Goal: Transaction & Acquisition: Obtain resource

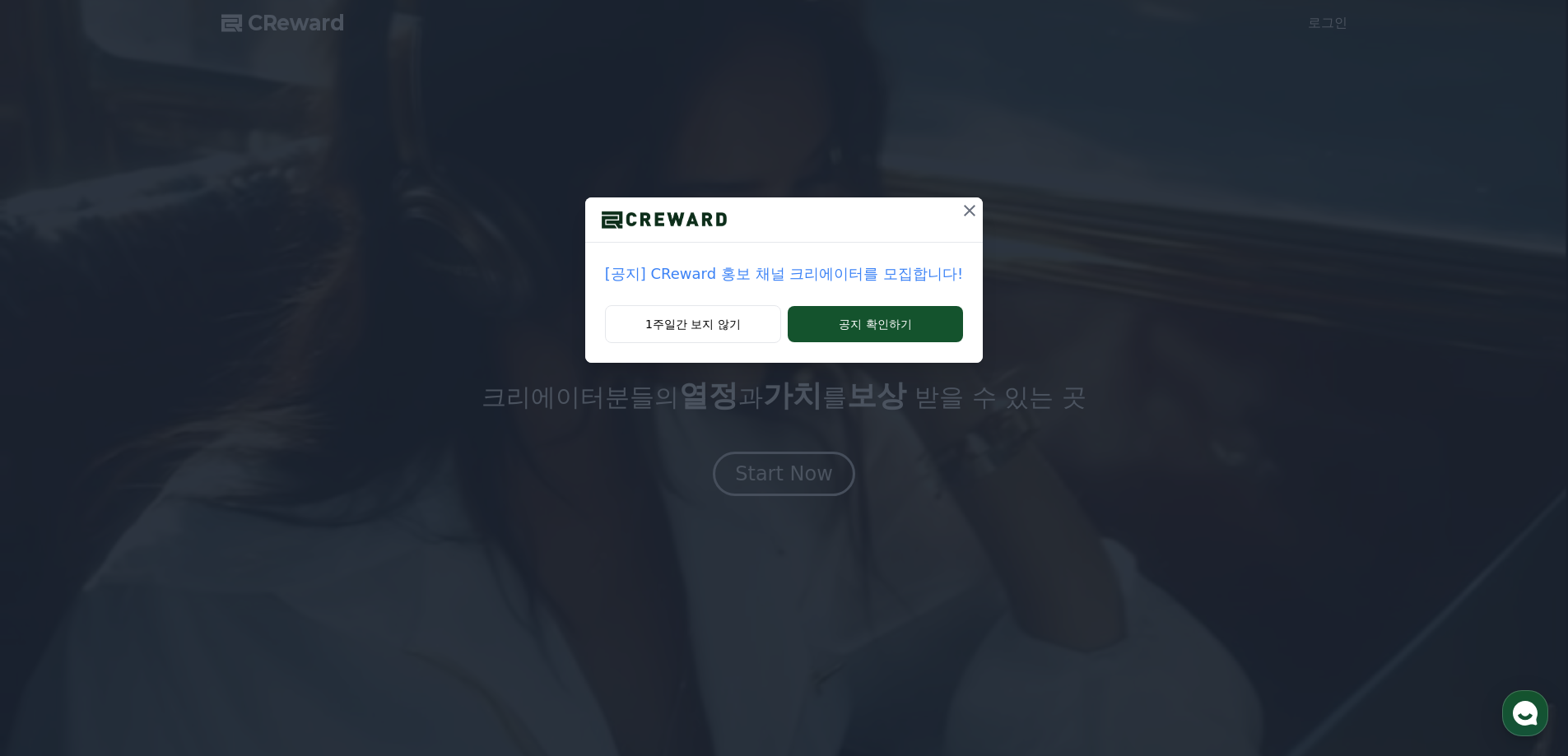
click at [770, 276] on p "[공지] CReward 홍보 채널 크리에이터를 모집합니다!" at bounding box center [784, 274] width 358 height 23
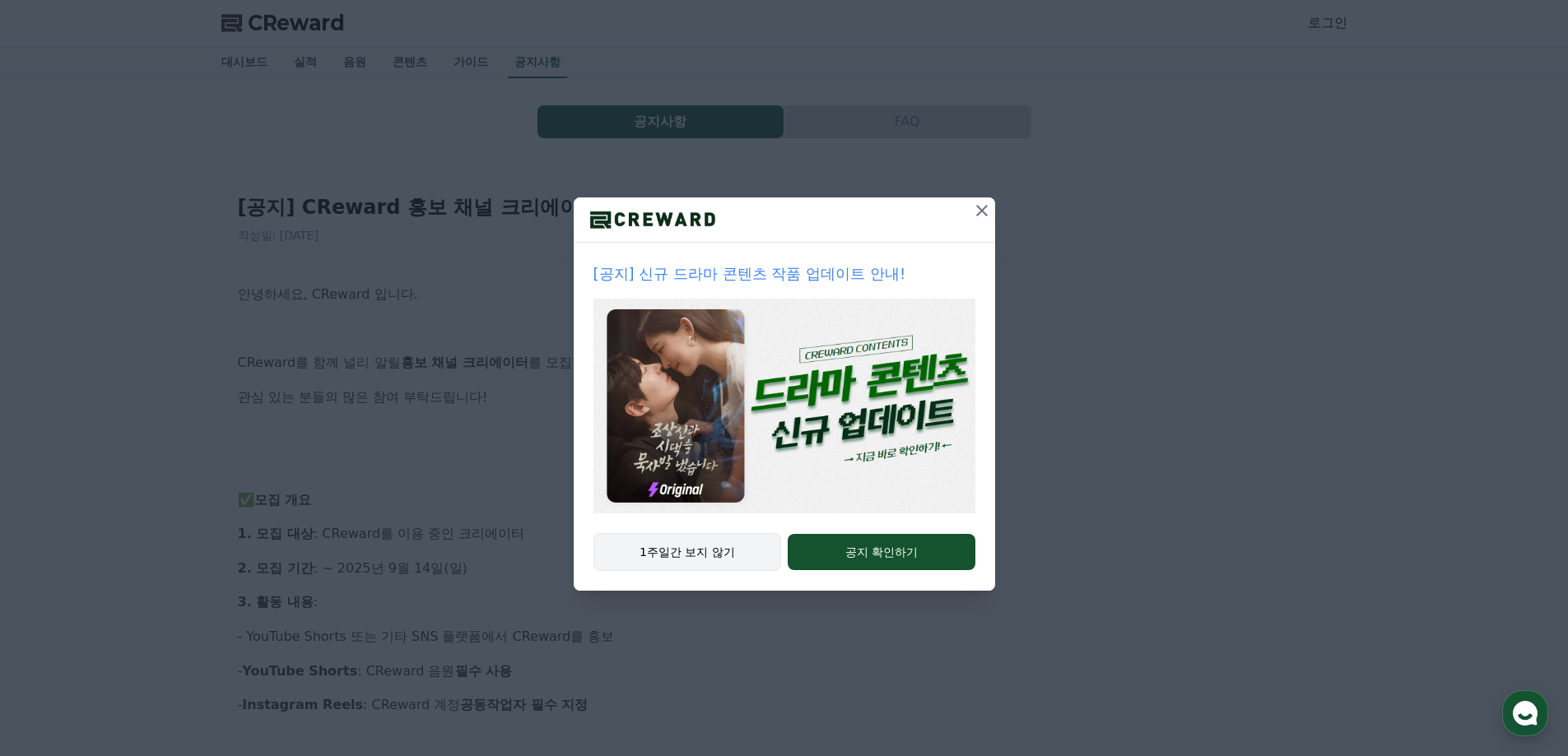
click at [707, 559] on button "1주일간 보지 않기" at bounding box center [688, 551] width 189 height 38
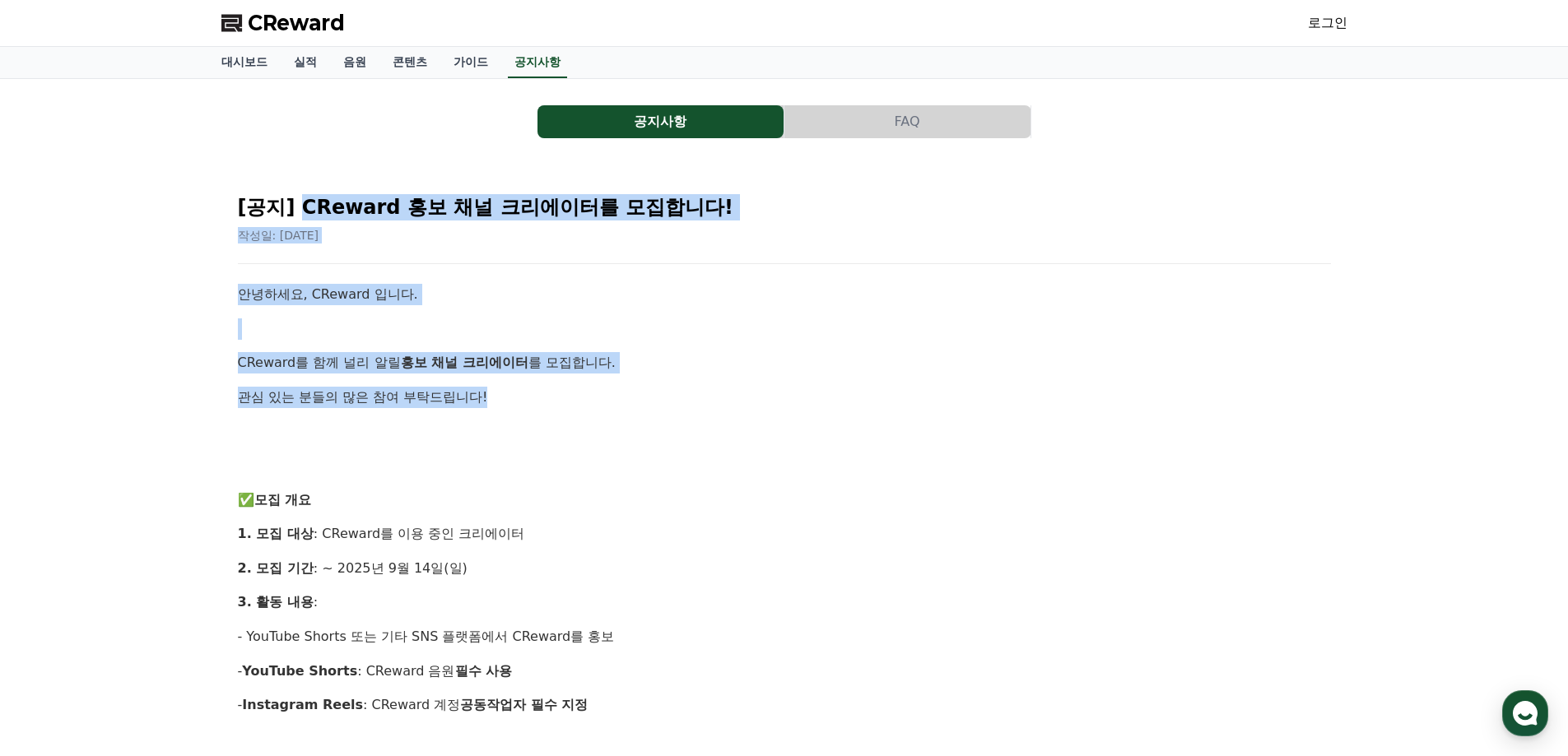
drag, startPoint x: 302, startPoint y: 213, endPoint x: 818, endPoint y: 386, distance: 544.2
drag, startPoint x: 818, startPoint y: 386, endPoint x: 809, endPoint y: 391, distance: 10.3
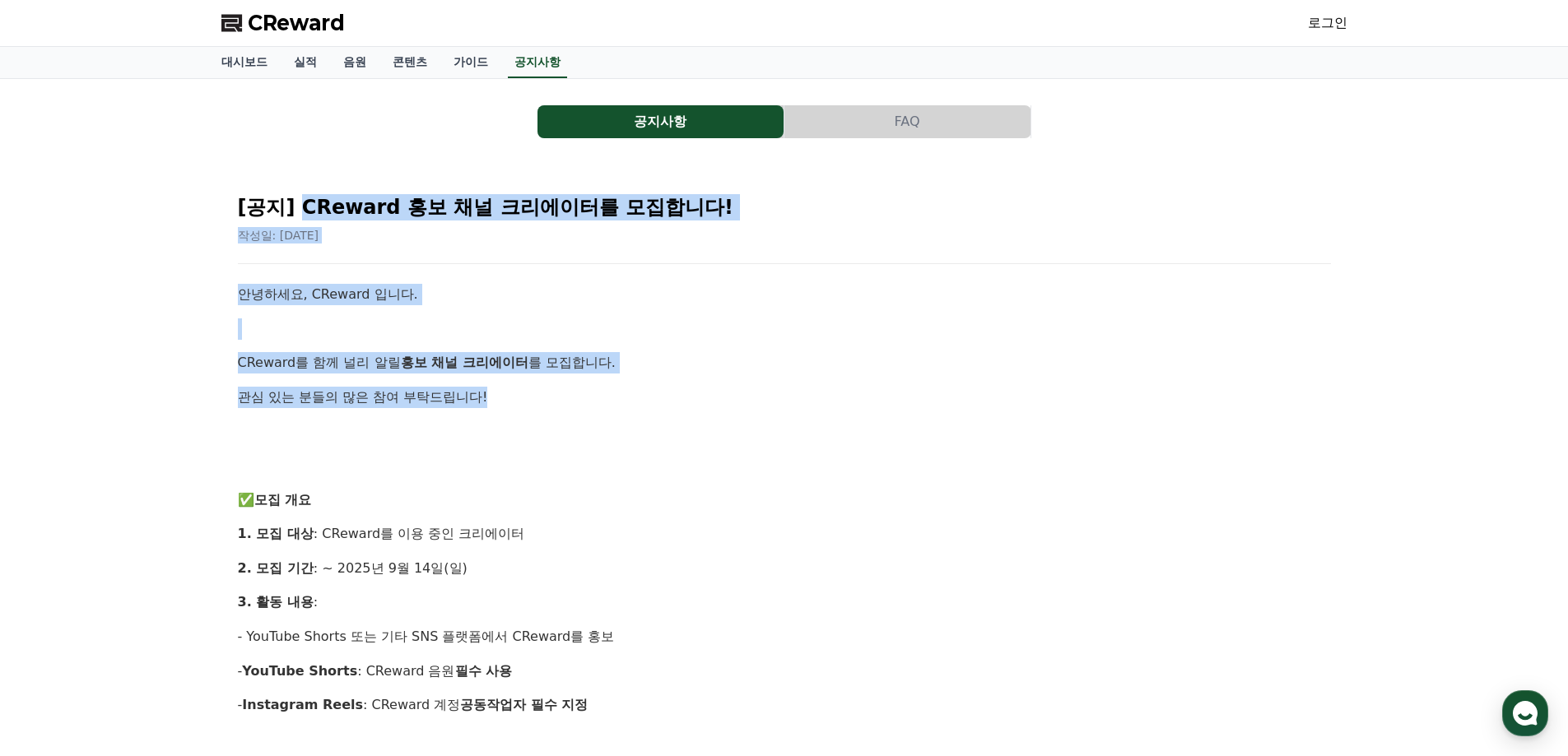
drag, startPoint x: 844, startPoint y: 333, endPoint x: 850, endPoint y: 319, distance: 15.2
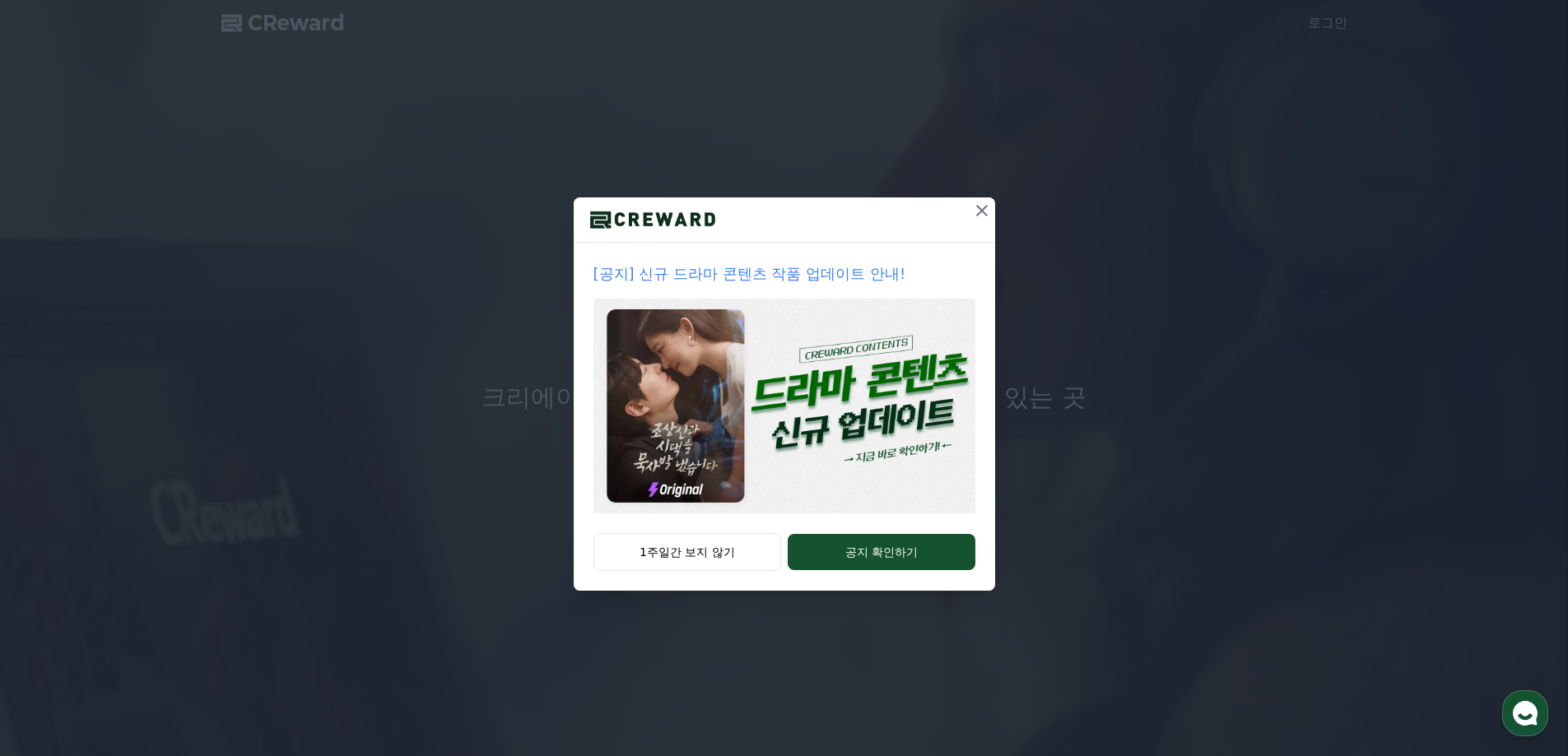
click at [983, 206] on icon at bounding box center [982, 211] width 20 height 20
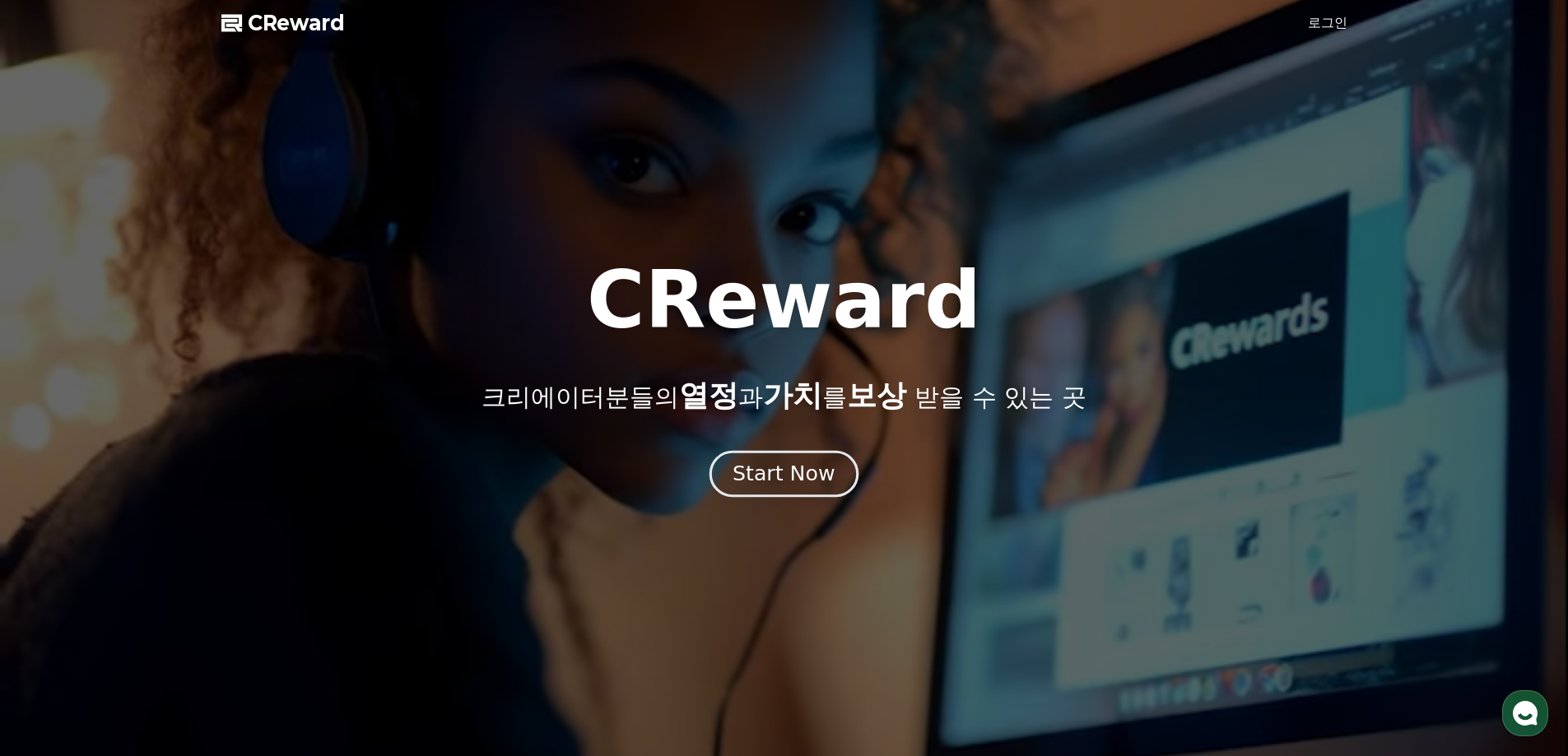
click at [773, 480] on div "Start Now" at bounding box center [783, 473] width 102 height 28
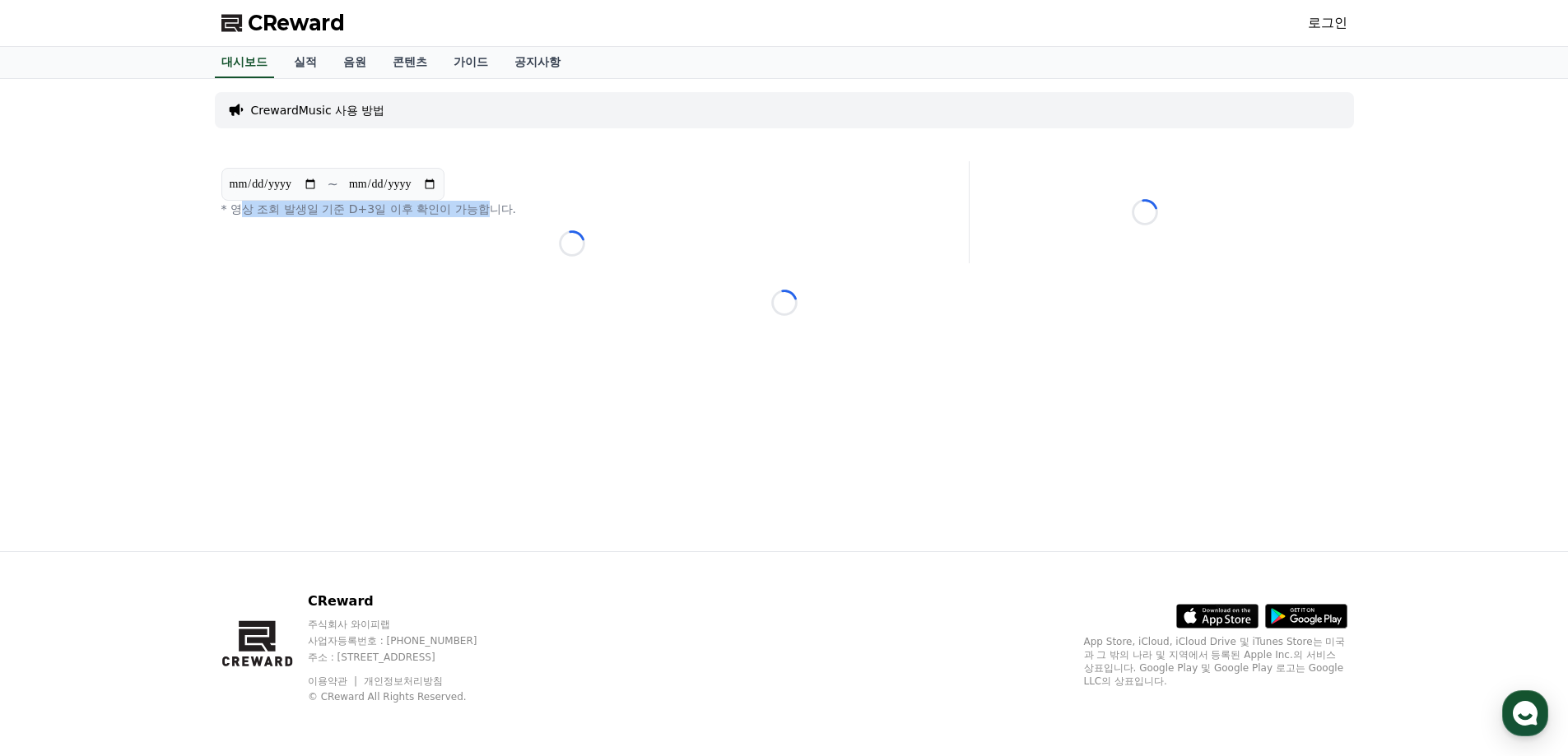
drag, startPoint x: 240, startPoint y: 209, endPoint x: 494, endPoint y: 213, distance: 254.0
click at [494, 213] on p "* 영상 조회 발생일 기준 D+3일 이후 확인이 가능합니다." at bounding box center [572, 209] width 701 height 16
click at [314, 63] on link "실적" at bounding box center [304, 62] width 49 height 31
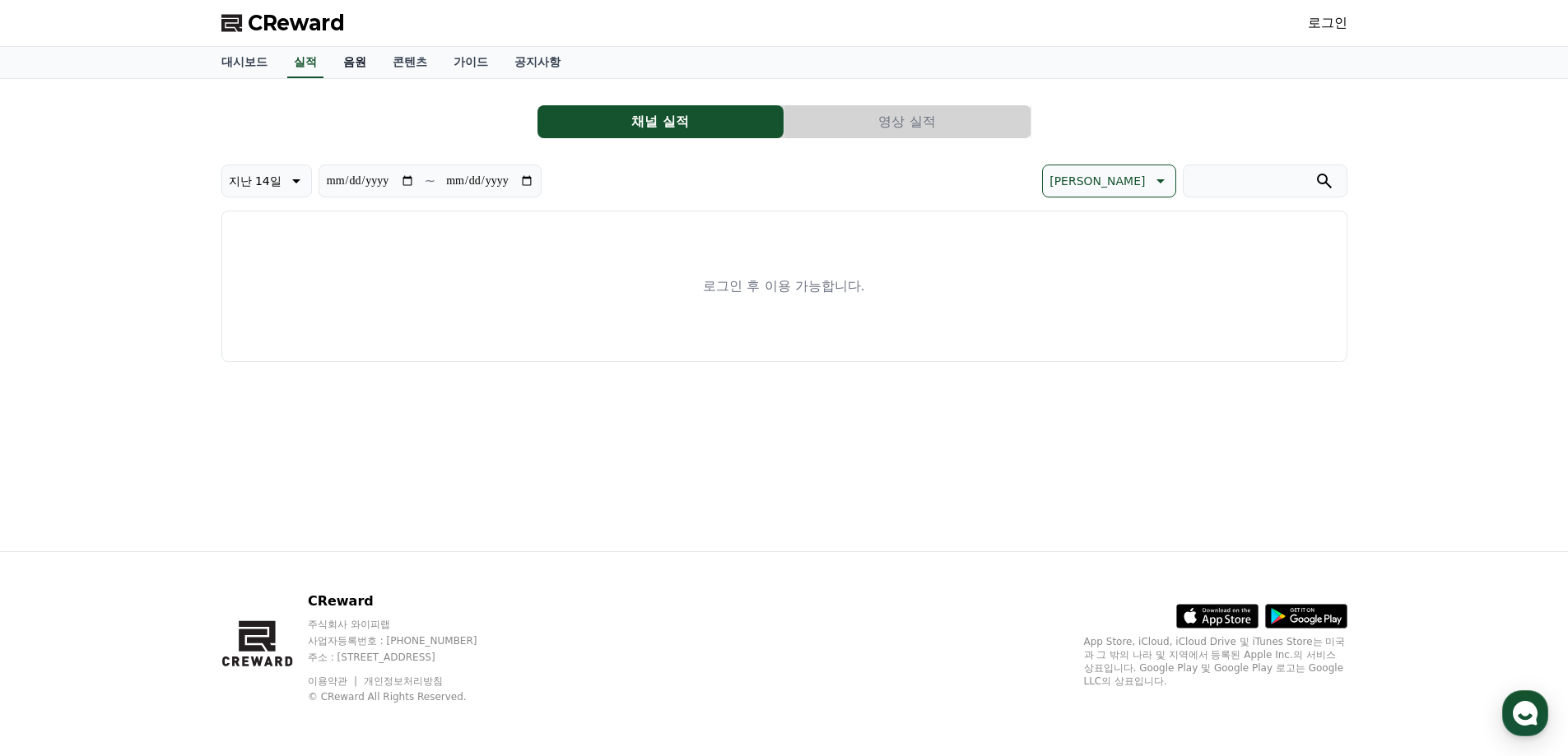
click at [352, 60] on link "음원" at bounding box center [354, 62] width 49 height 31
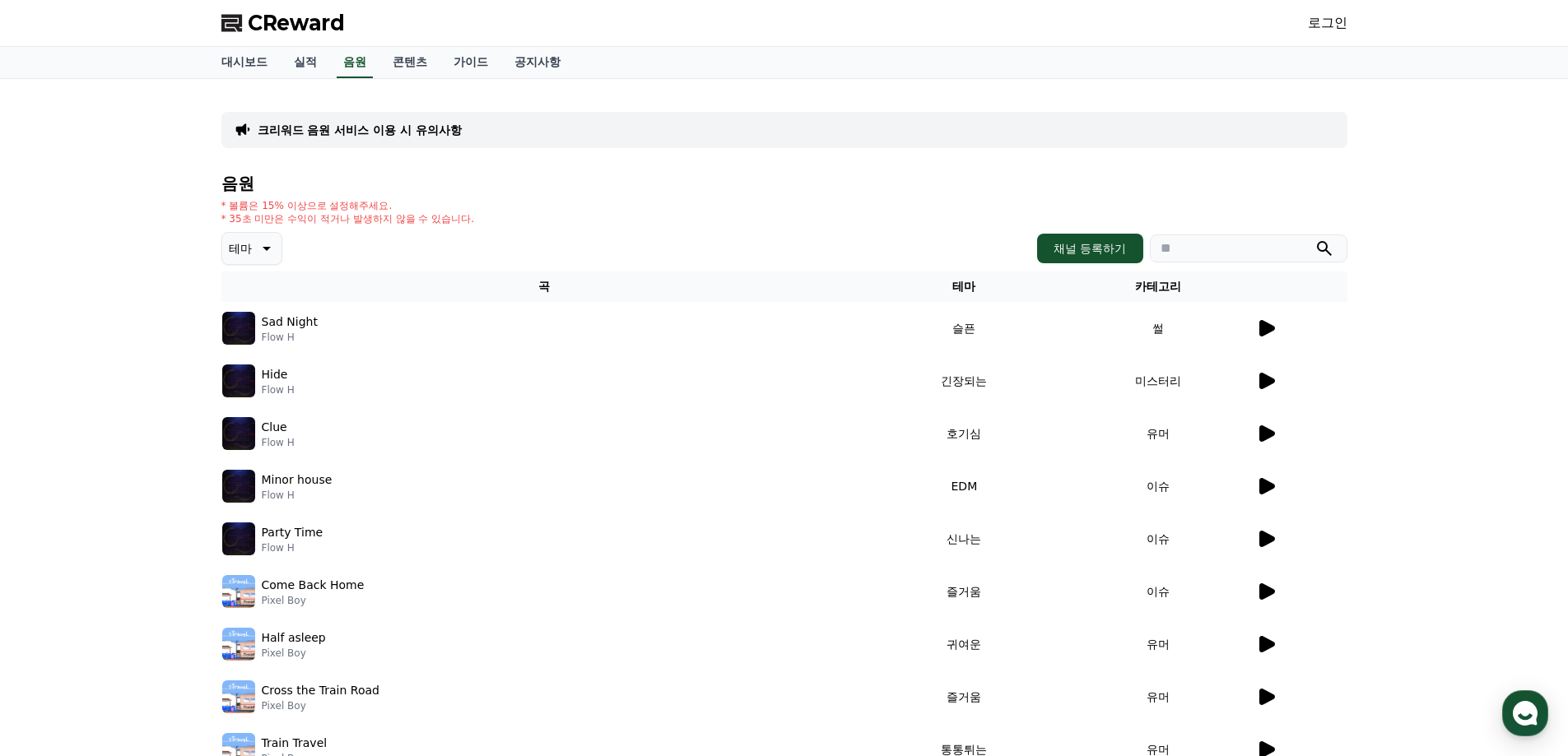
click at [1270, 647] on icon at bounding box center [1267, 644] width 16 height 16
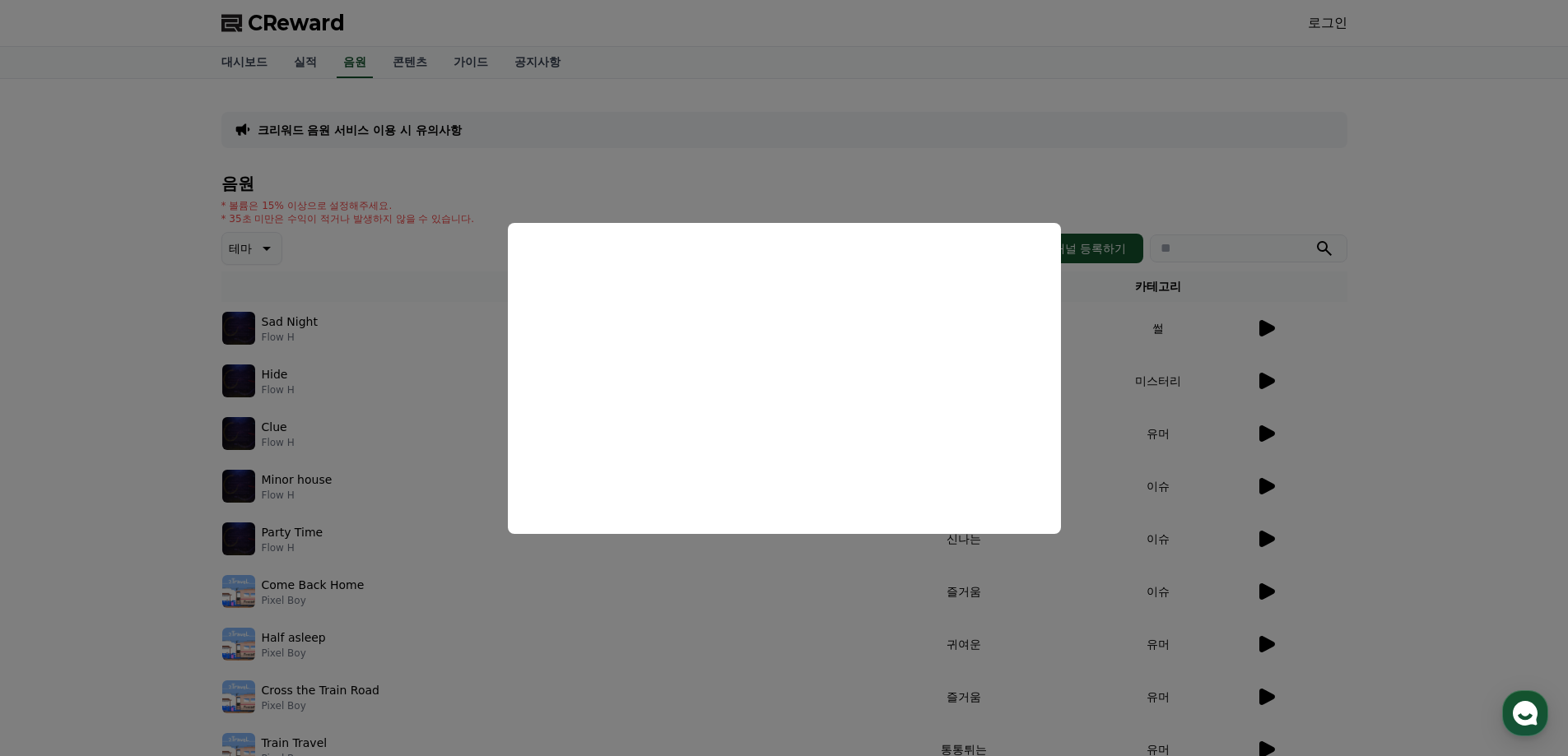
click at [38, 382] on button "close modal" at bounding box center [784, 378] width 1568 height 756
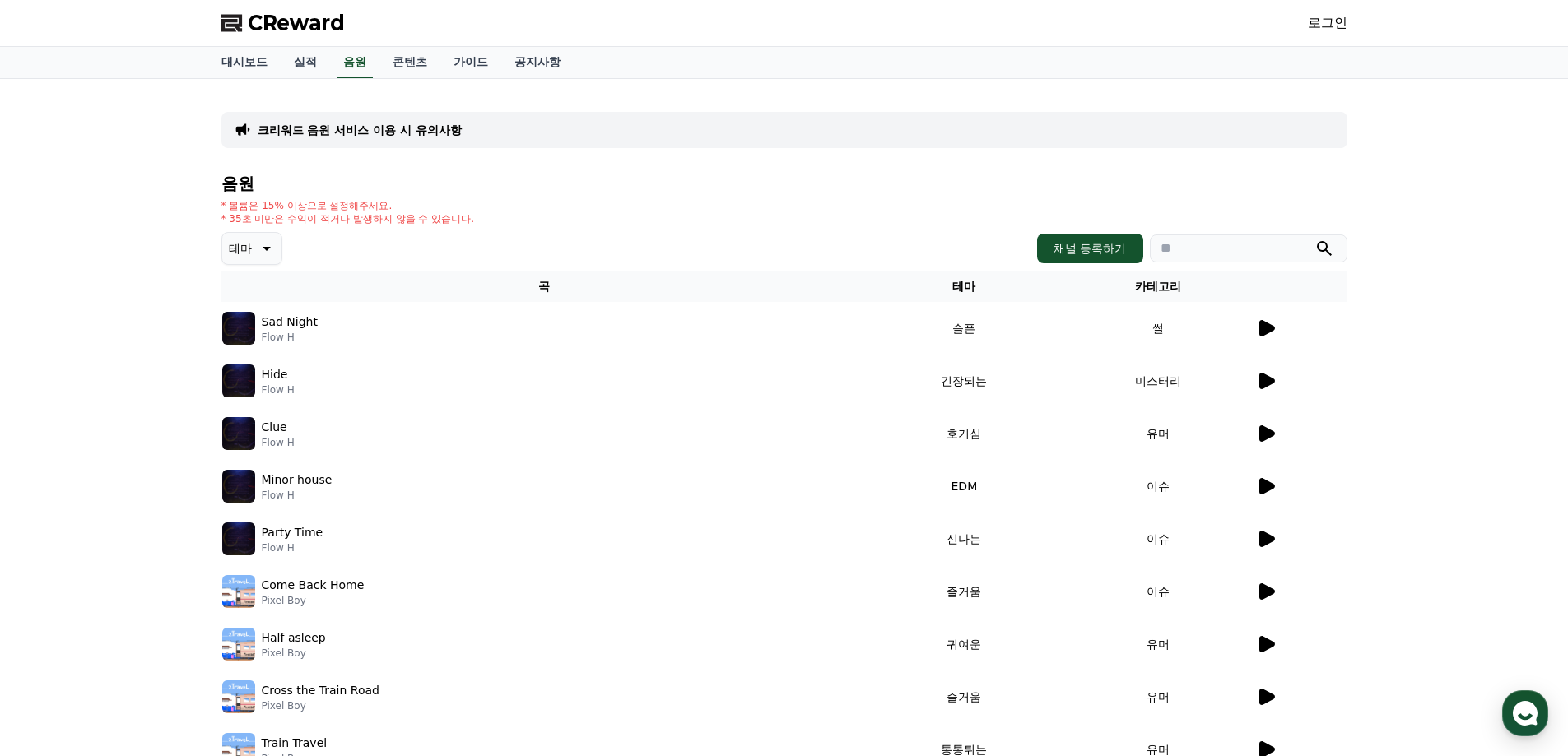
drag, startPoint x: 226, startPoint y: 205, endPoint x: 455, endPoint y: 228, distance: 230.2
click at [455, 228] on div "음원 * 볼륨은 15% 이상으로 설정해주세요. * 35초 미만은 수익이 적거나 발생하지 않을 수 있습니다. 테마 채널 등록하기 곡 테마 카테고…" at bounding box center [784, 518] width 1126 height 687
click at [1351, 26] on div "CReward 로그인" at bounding box center [784, 23] width 1152 height 46
click at [1335, 26] on link "로그인" at bounding box center [1328, 23] width 39 height 20
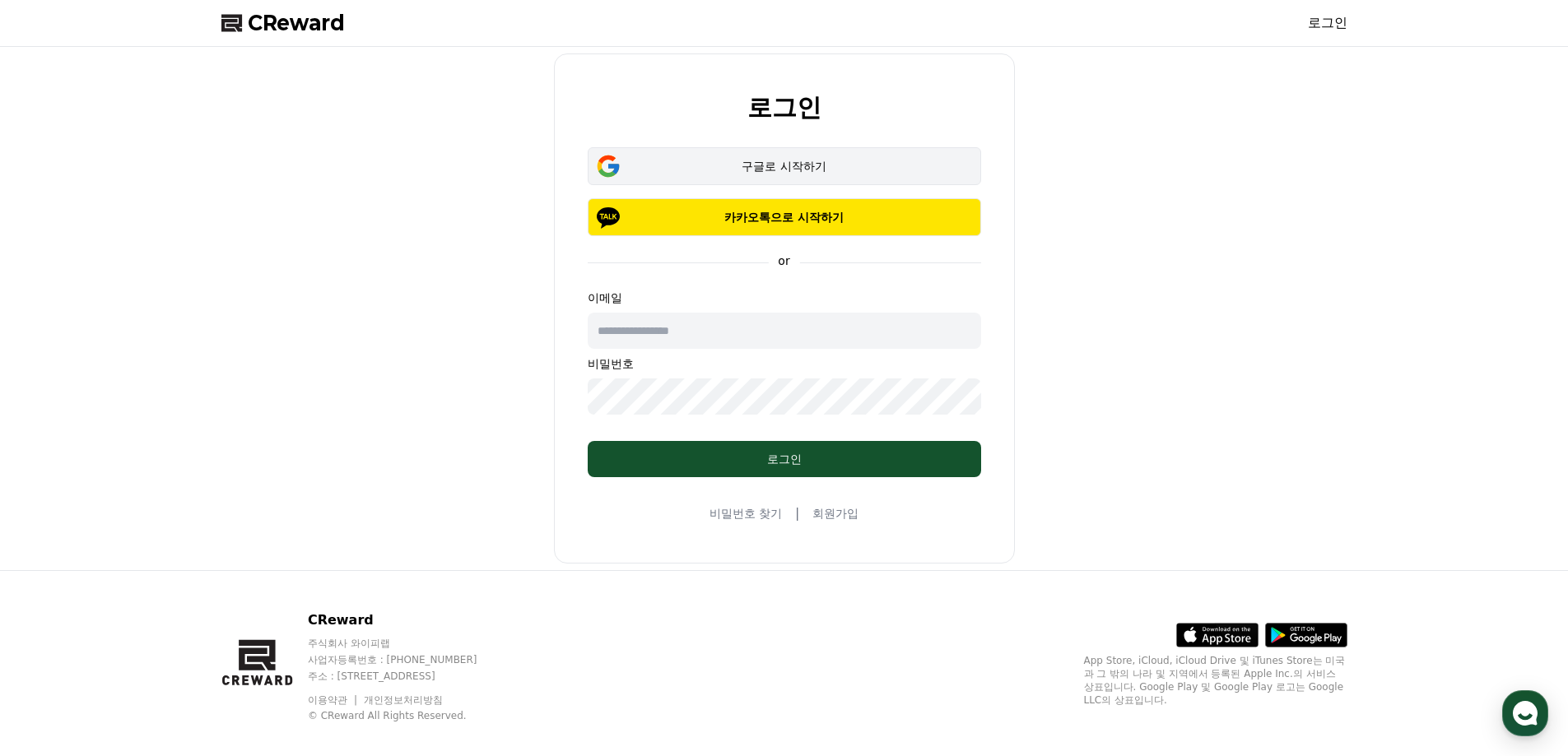
click at [759, 160] on div "구글로 시작하기" at bounding box center [784, 166] width 345 height 16
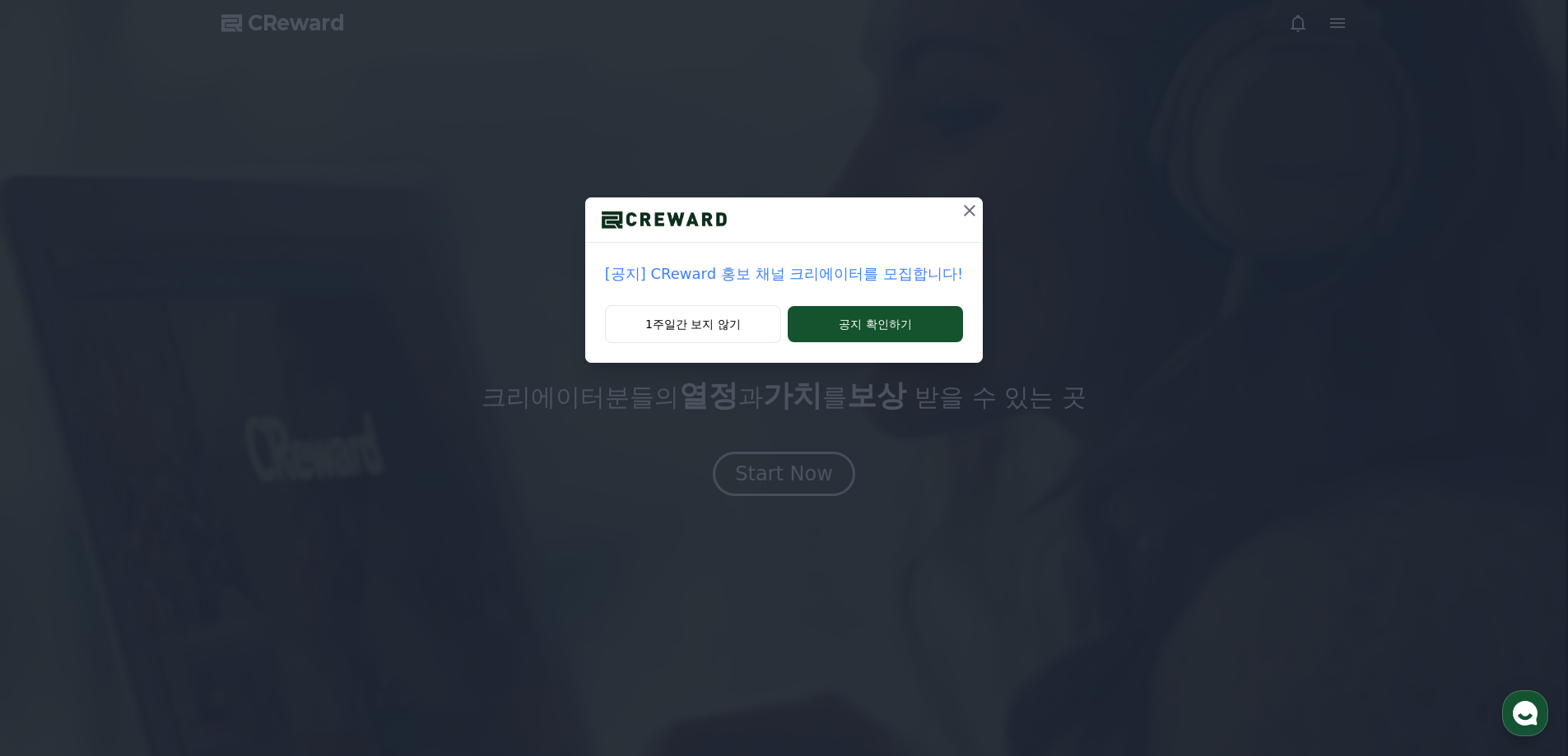
click at [959, 214] on icon at bounding box center [969, 211] width 20 height 20
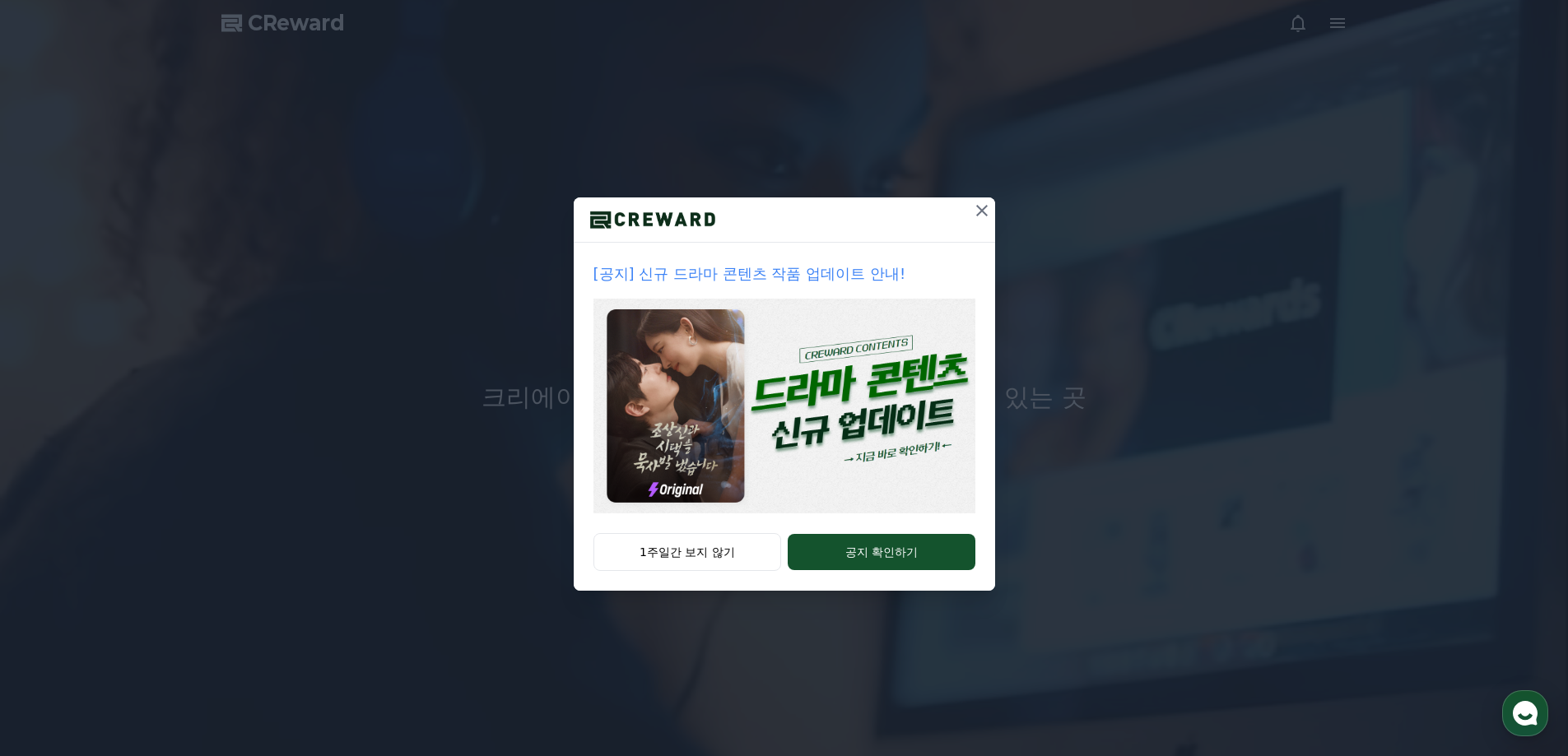
click at [984, 213] on icon at bounding box center [982, 210] width 12 height 12
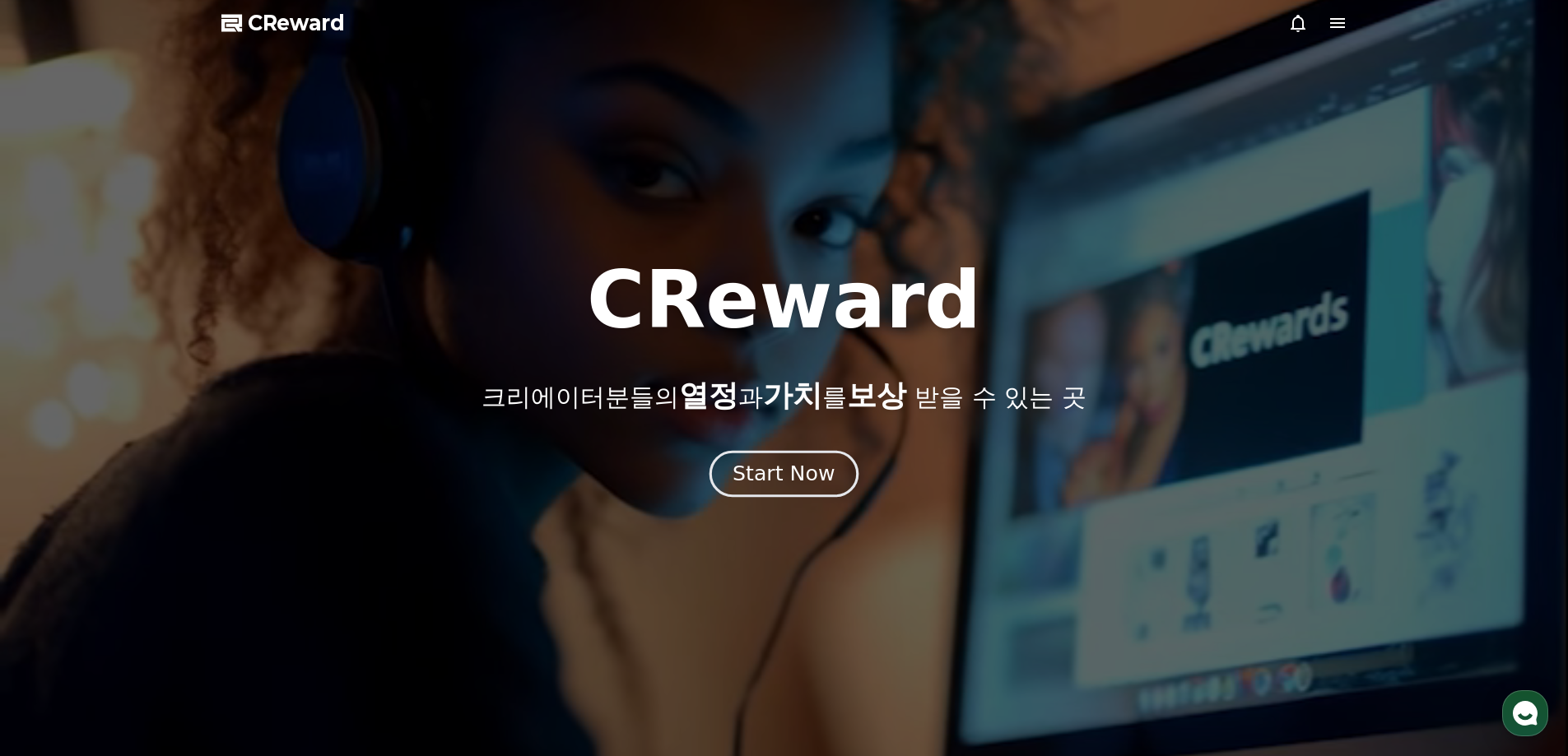
click at [817, 457] on button "Start Now" at bounding box center [783, 473] width 149 height 47
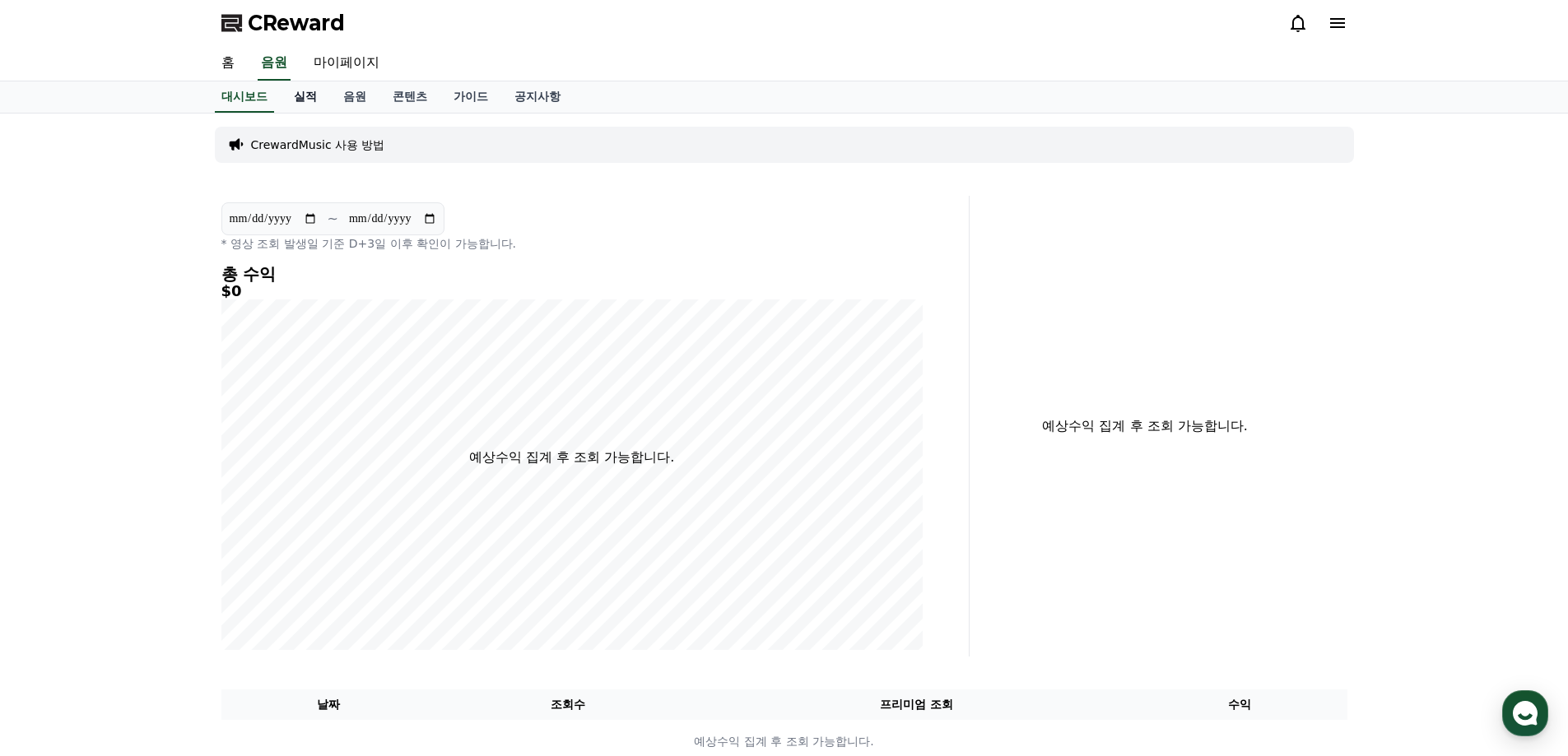
click at [313, 102] on link "실적" at bounding box center [304, 97] width 49 height 31
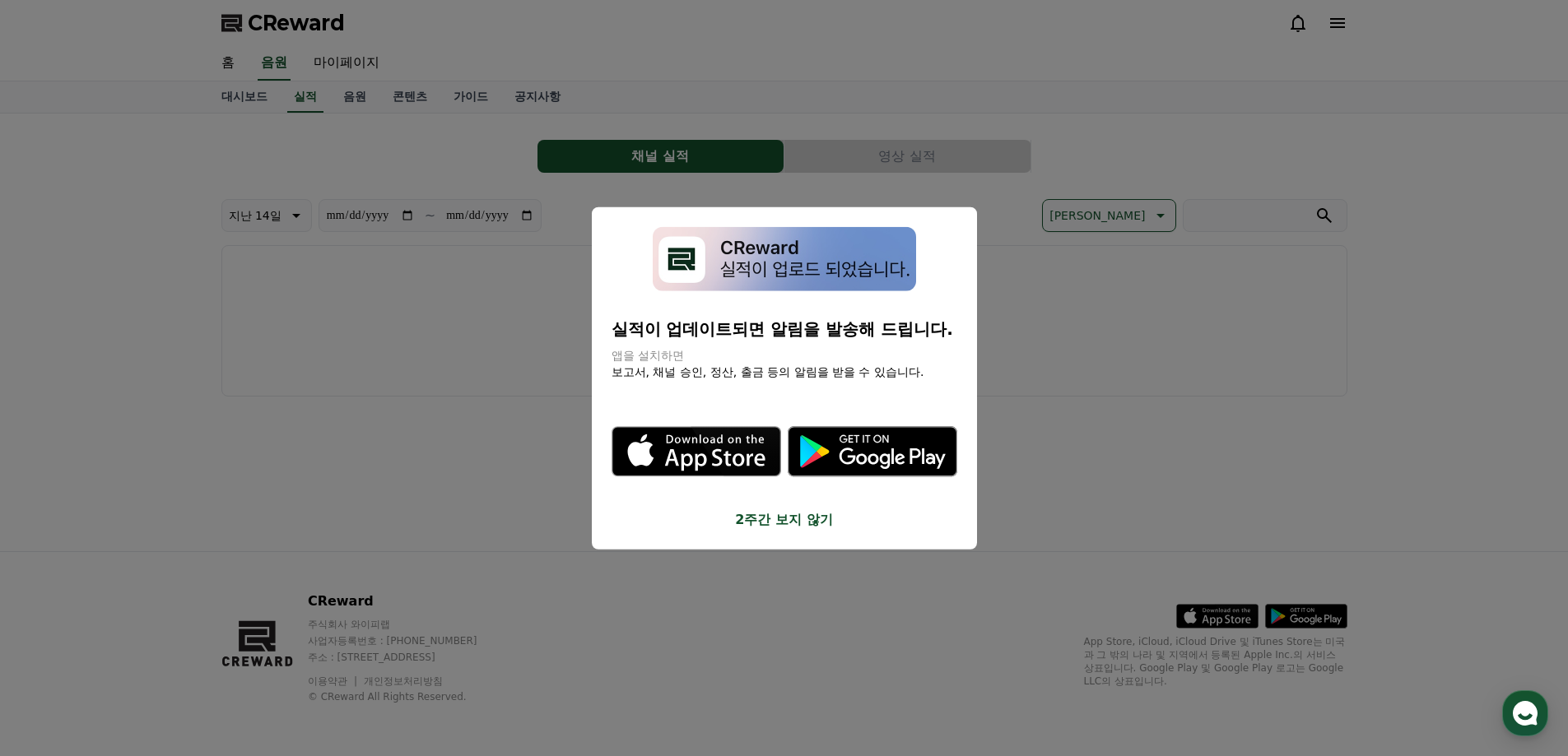
click at [750, 262] on img "modal" at bounding box center [784, 258] width 263 height 65
drag, startPoint x: 608, startPoint y: 322, endPoint x: 835, endPoint y: 375, distance: 233.1
click at [830, 375] on div "실적이 업데이트되면 알림을 발송해 드립니다. 앱을 설치하면 보고서, 채널 승인, 정산, 출금 등의 알림을 받을 수 있습니다. .st0 { fi…" at bounding box center [784, 378] width 385 height 343
click at [835, 375] on icon ".st0 { fill: #a6a6a6; } .st1 { stroke: #ffffff; stroke-width: 0.2; stroke-miter…" at bounding box center [872, 452] width 170 height 170
click at [1047, 141] on button "close modal" at bounding box center [784, 378] width 1568 height 756
